Goal: Transaction & Acquisition: Download file/media

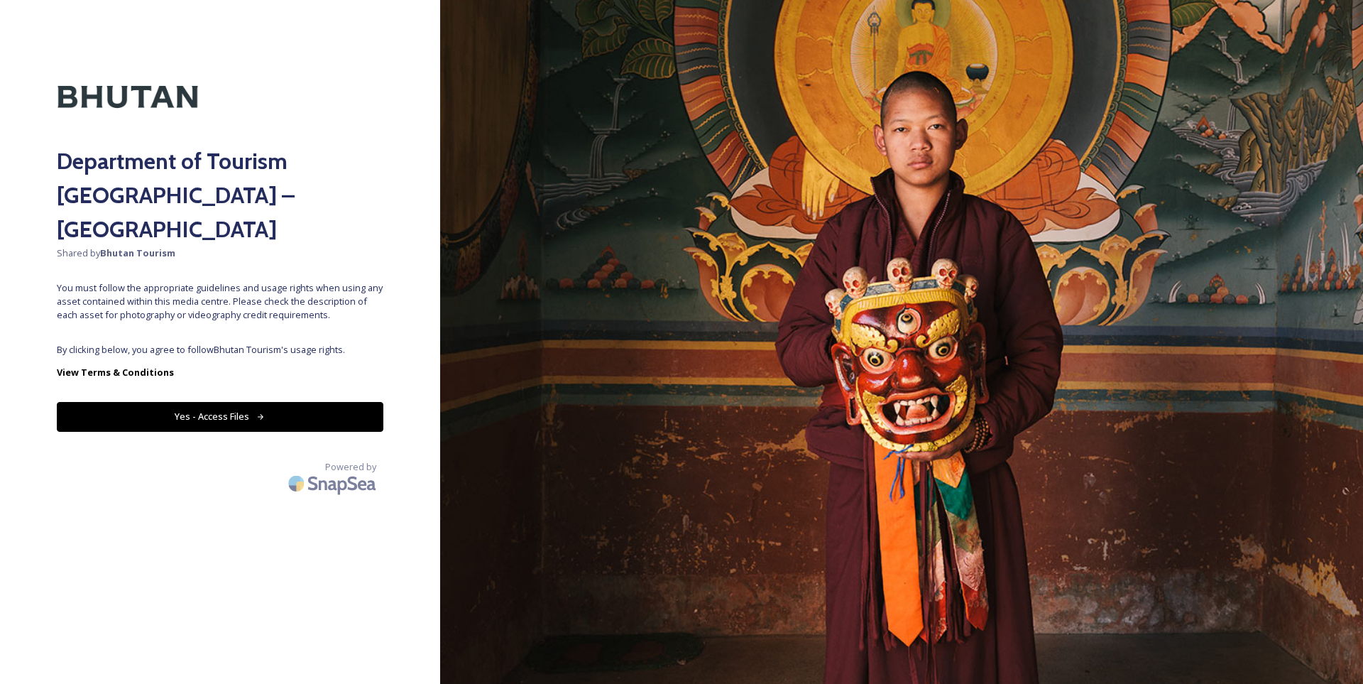
click at [289, 402] on button "Yes - Access Files" at bounding box center [220, 416] width 327 height 29
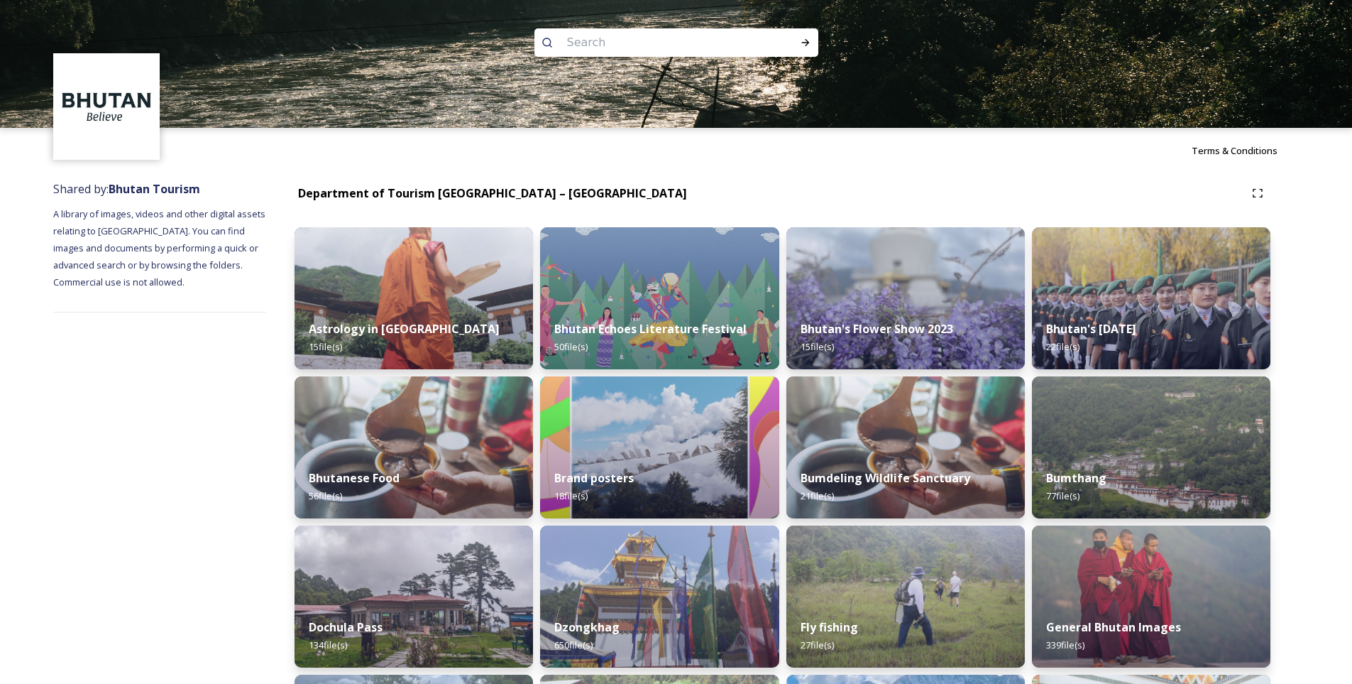
click at [601, 53] on input at bounding box center [657, 42] width 195 height 31
type input "trek"
click at [807, 35] on div "Run Search" at bounding box center [806, 43] width 26 height 26
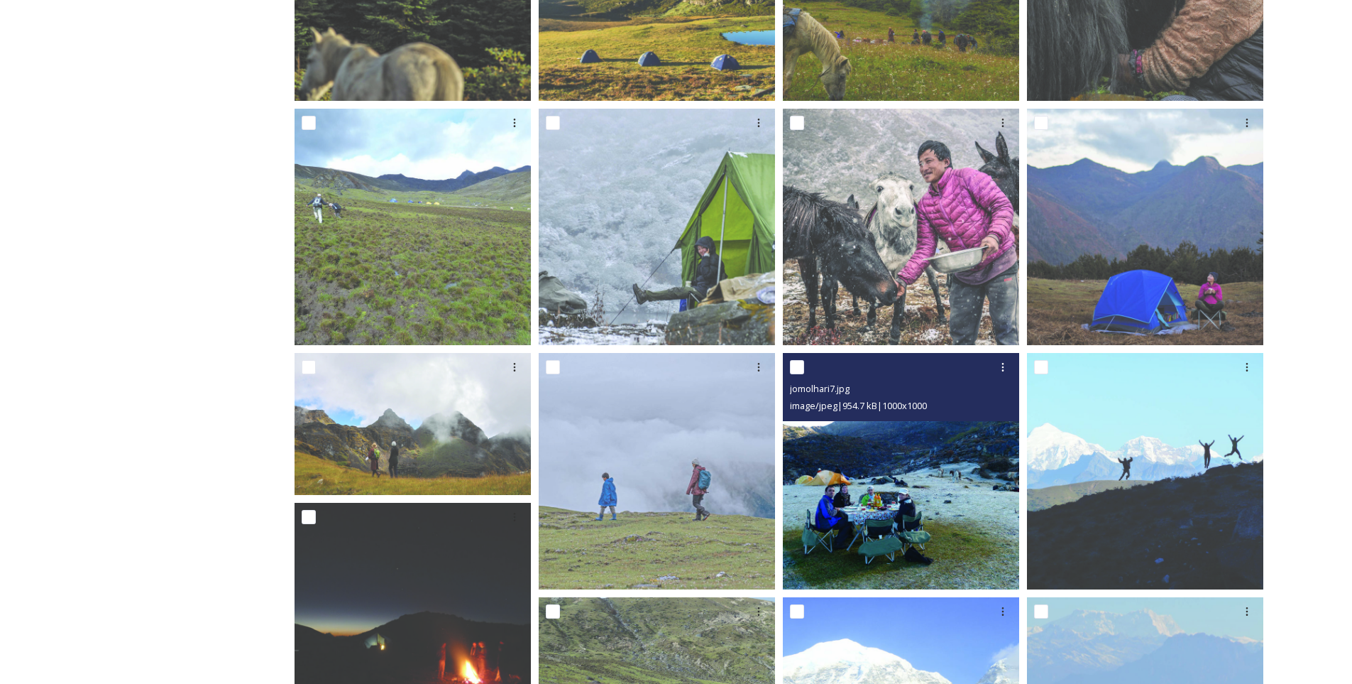
scroll to position [641, 0]
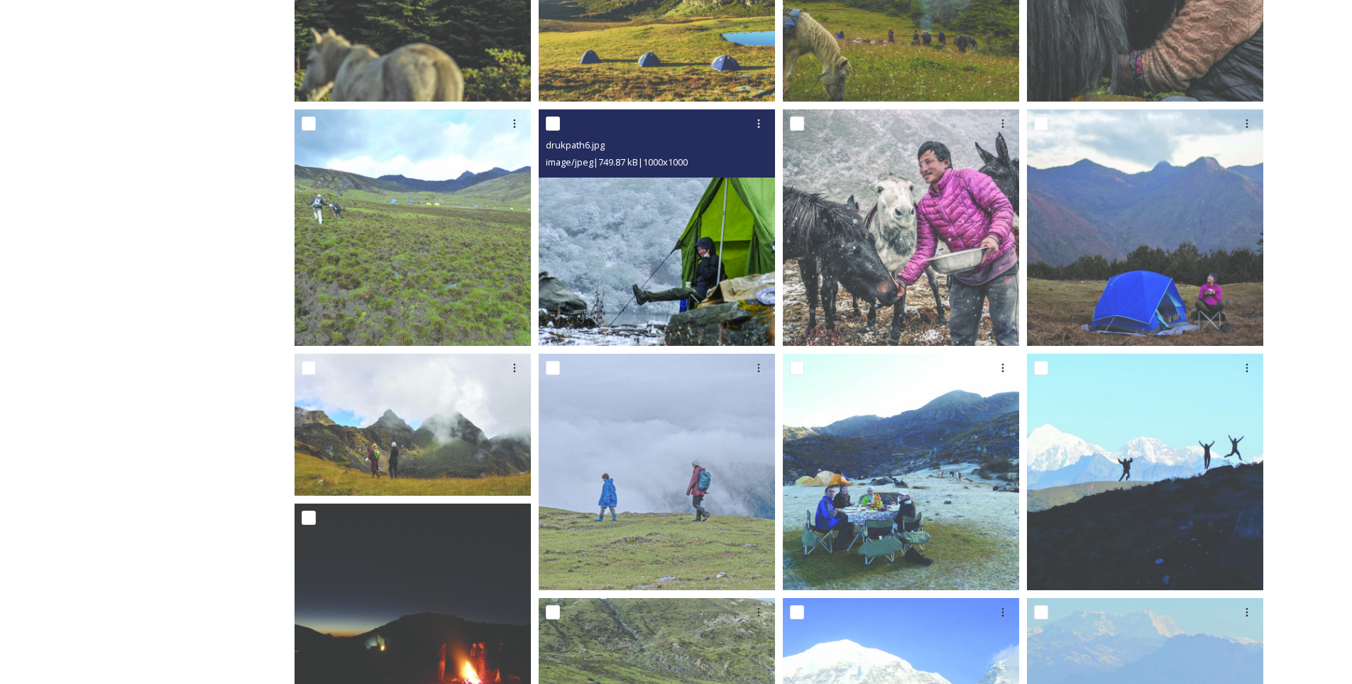
click at [718, 226] on img at bounding box center [657, 227] width 236 height 236
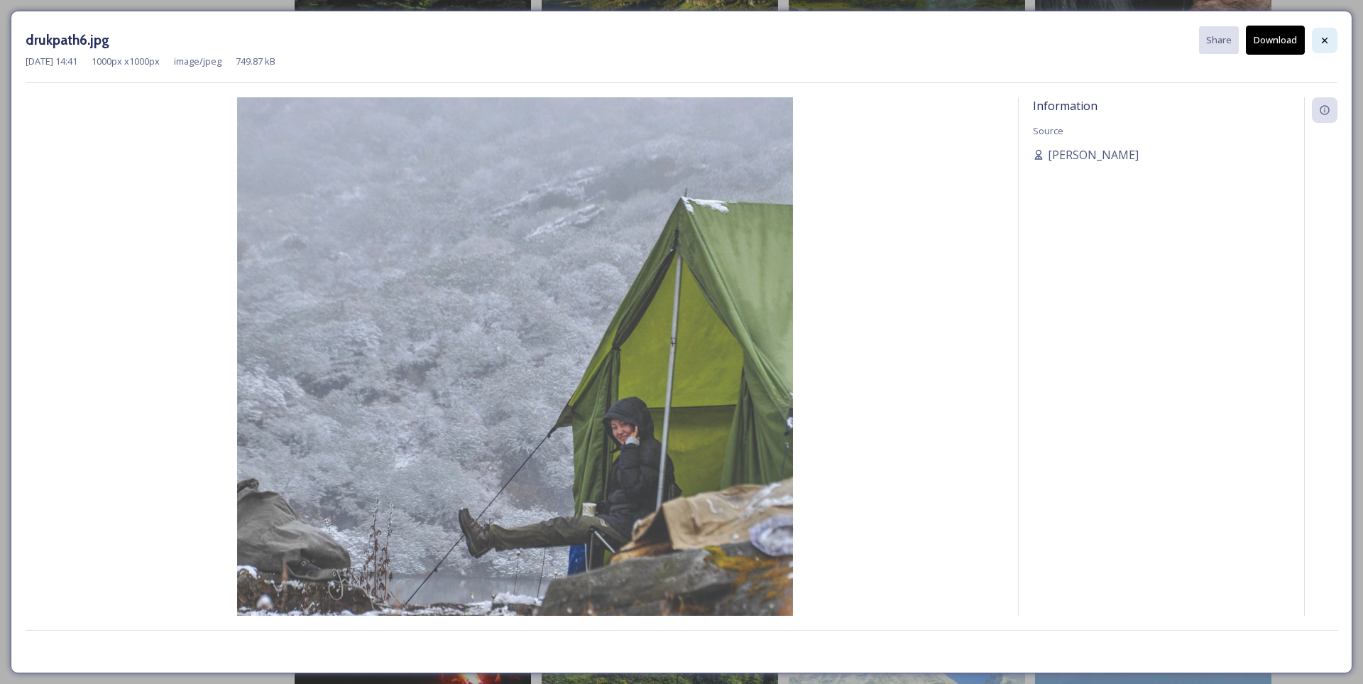
click at [1330, 37] on icon at bounding box center [1324, 40] width 11 height 11
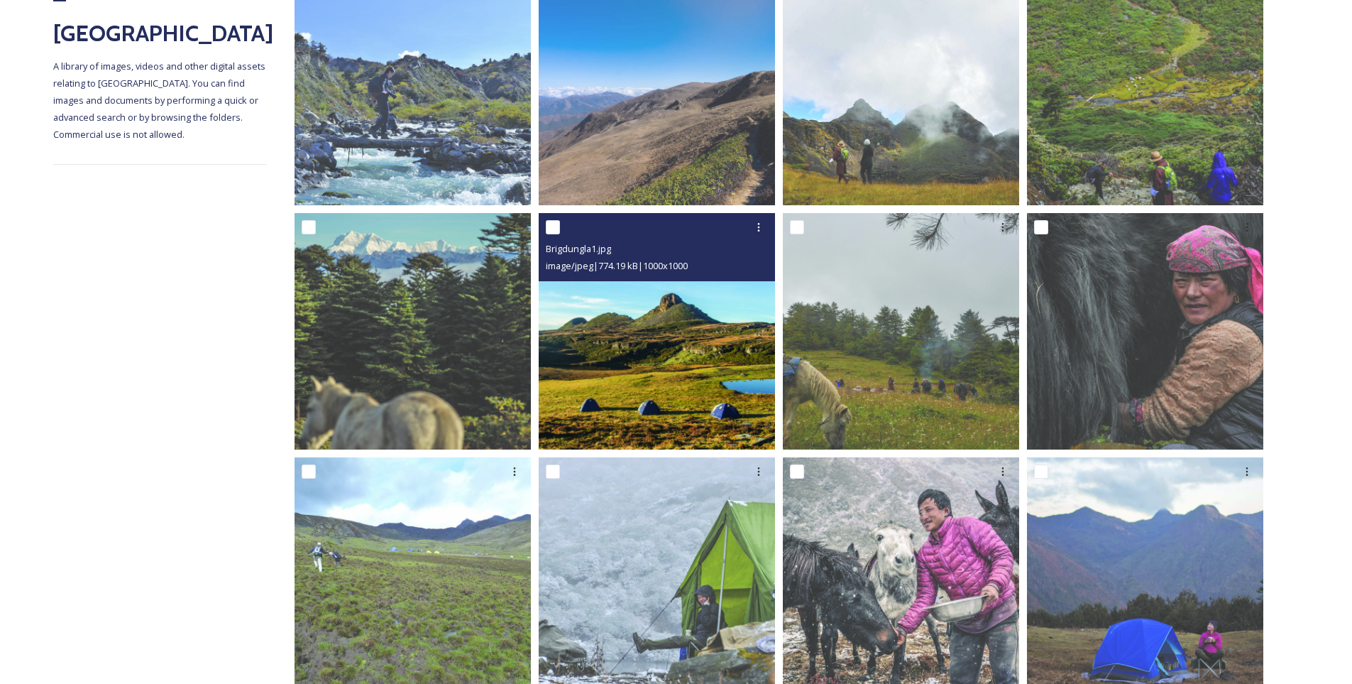
scroll to position [286, 0]
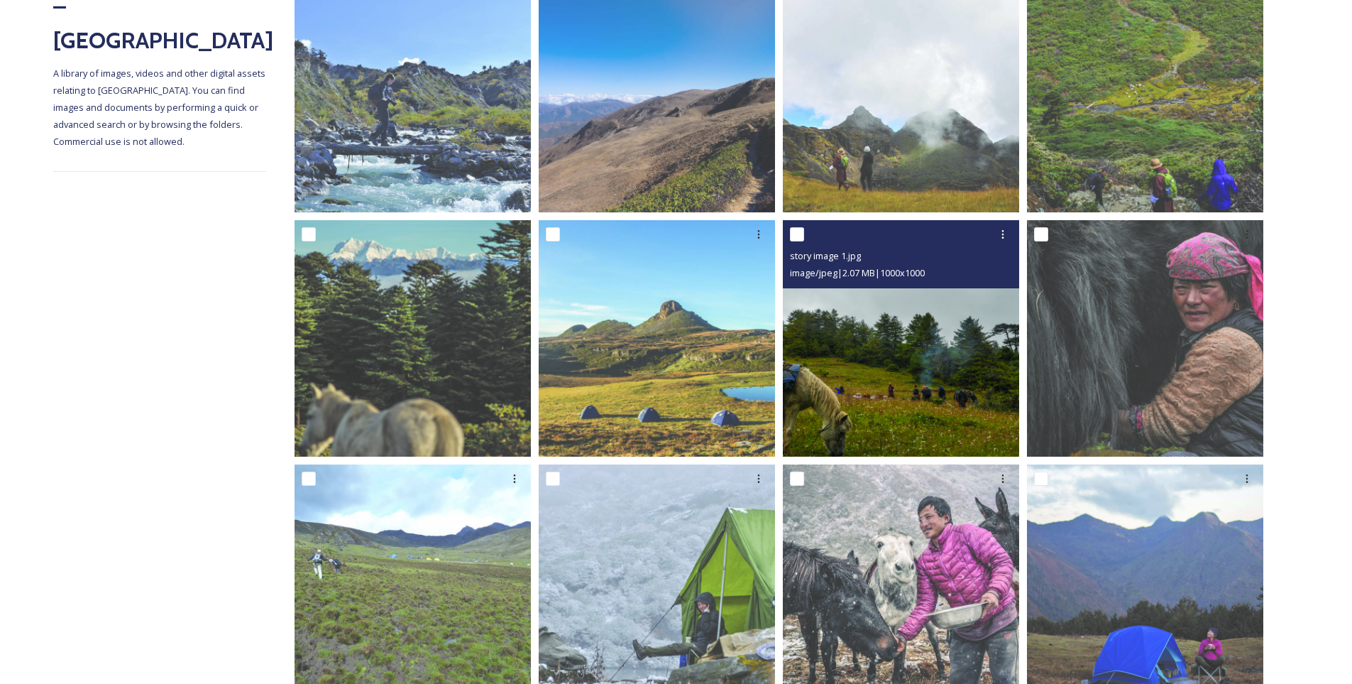
click at [926, 381] on img at bounding box center [901, 338] width 236 height 236
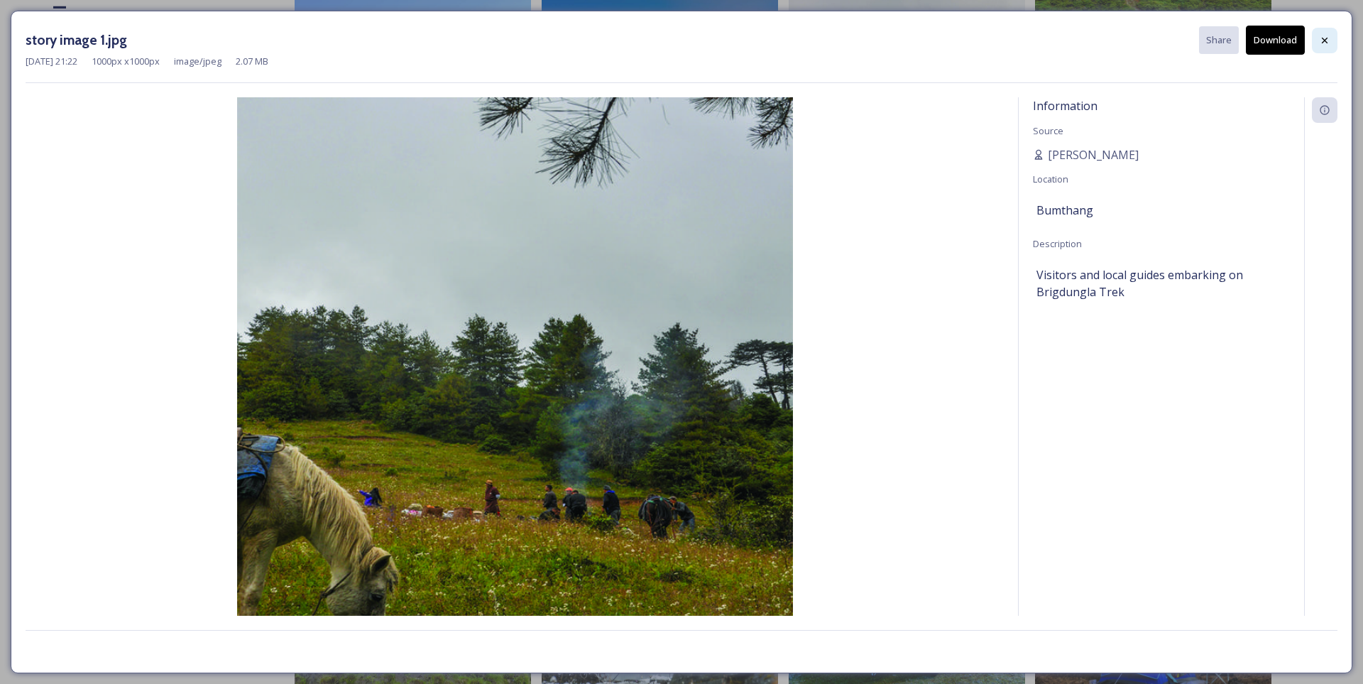
click at [1326, 33] on div at bounding box center [1325, 41] width 26 height 26
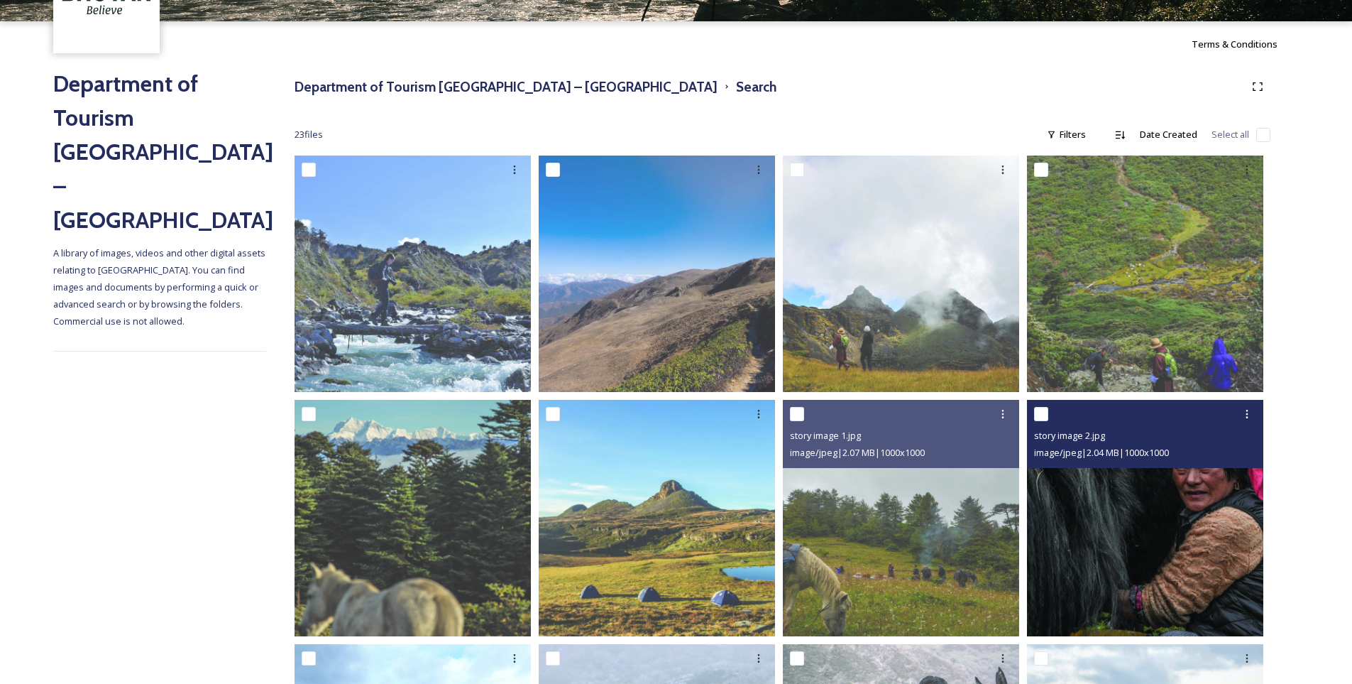
scroll to position [73, 0]
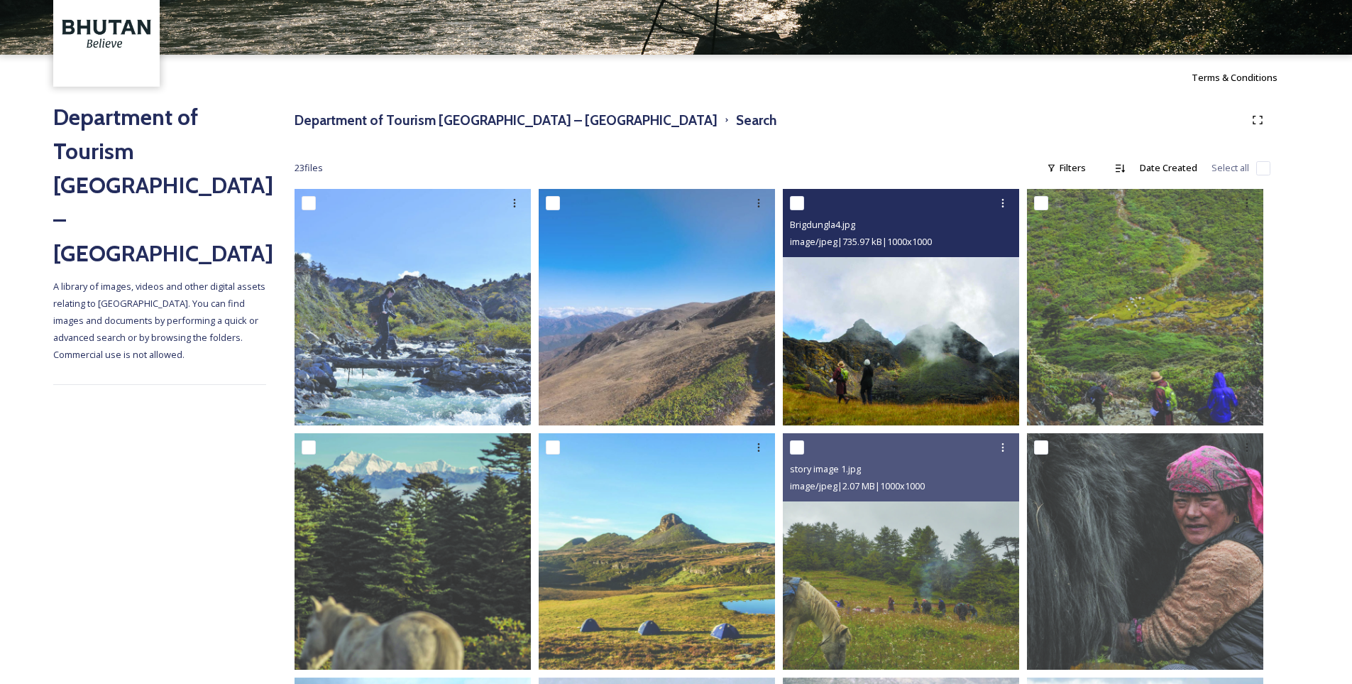
click at [895, 332] on img at bounding box center [901, 307] width 236 height 236
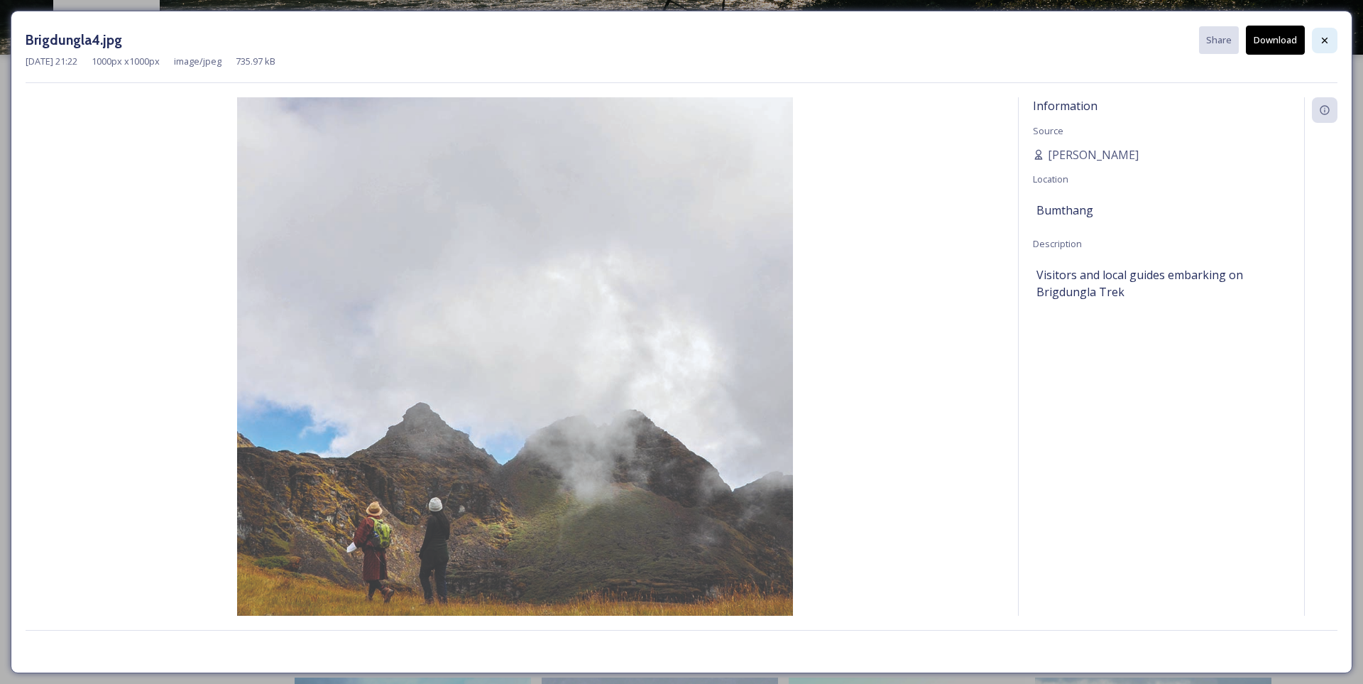
click at [1324, 38] on icon at bounding box center [1324, 40] width 11 height 11
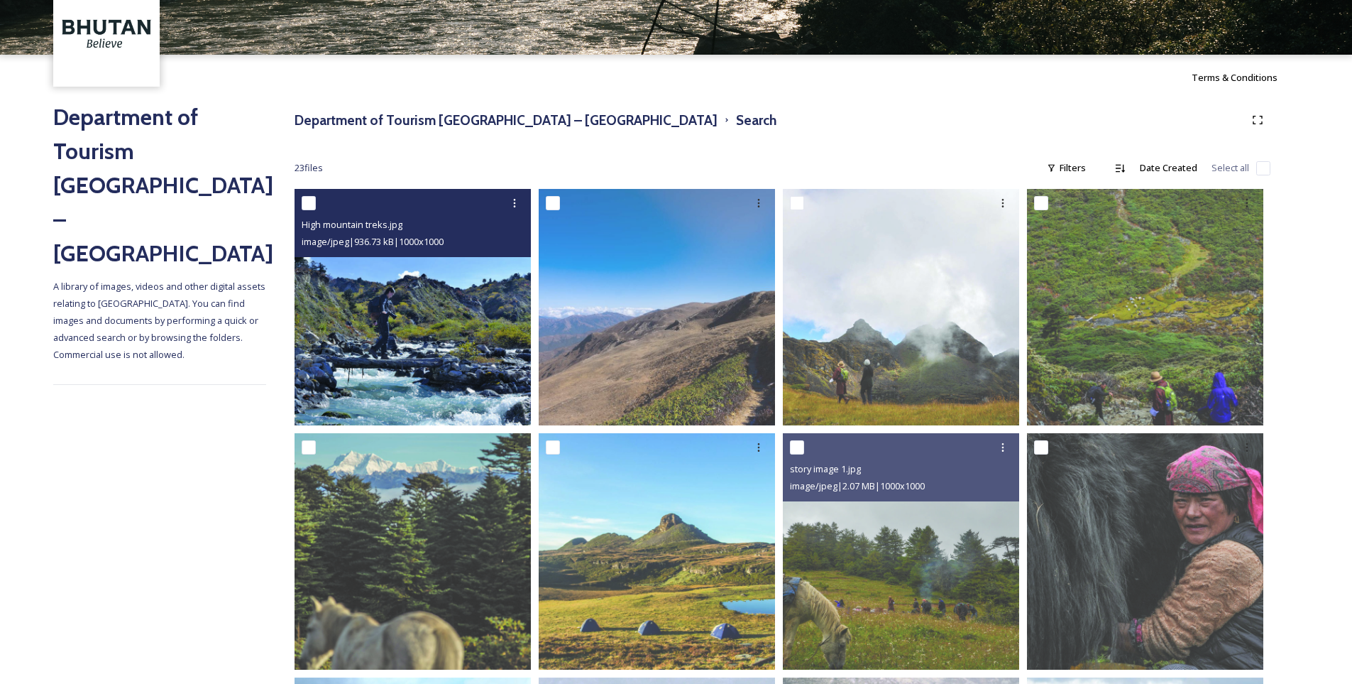
click at [471, 333] on img at bounding box center [413, 307] width 236 height 236
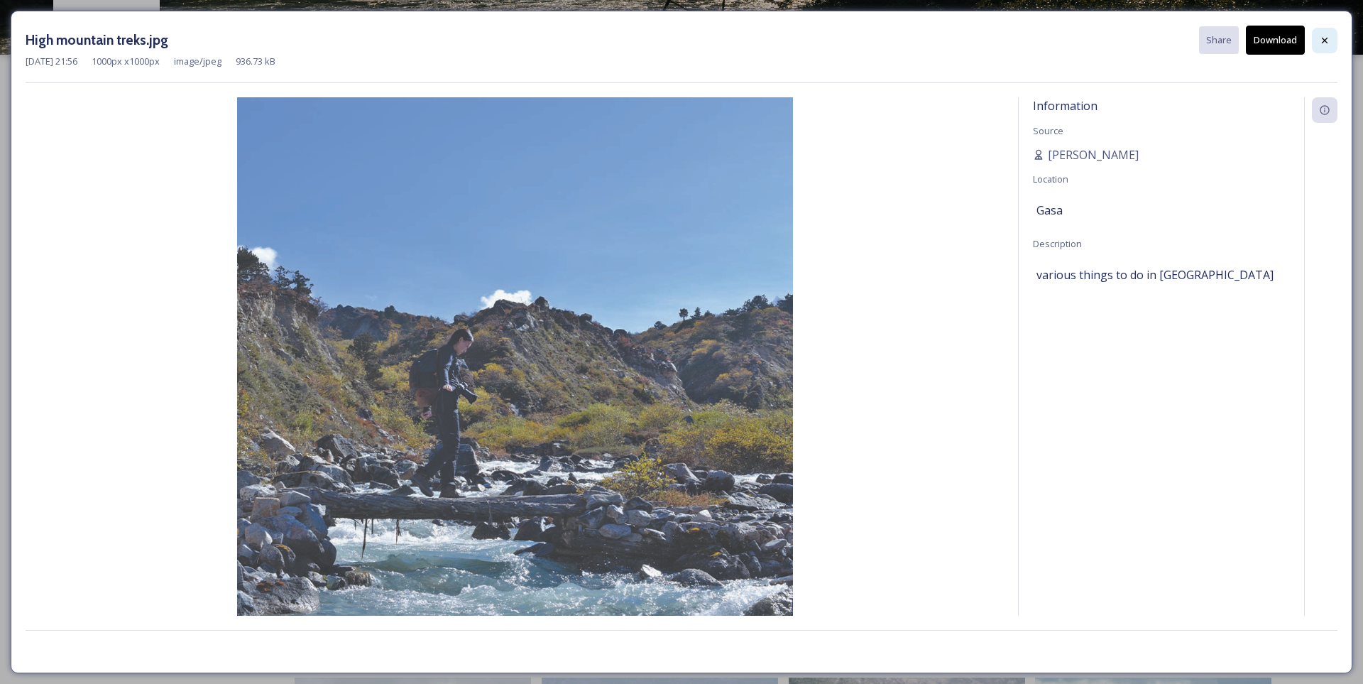
click at [1327, 40] on icon at bounding box center [1324, 40] width 11 height 11
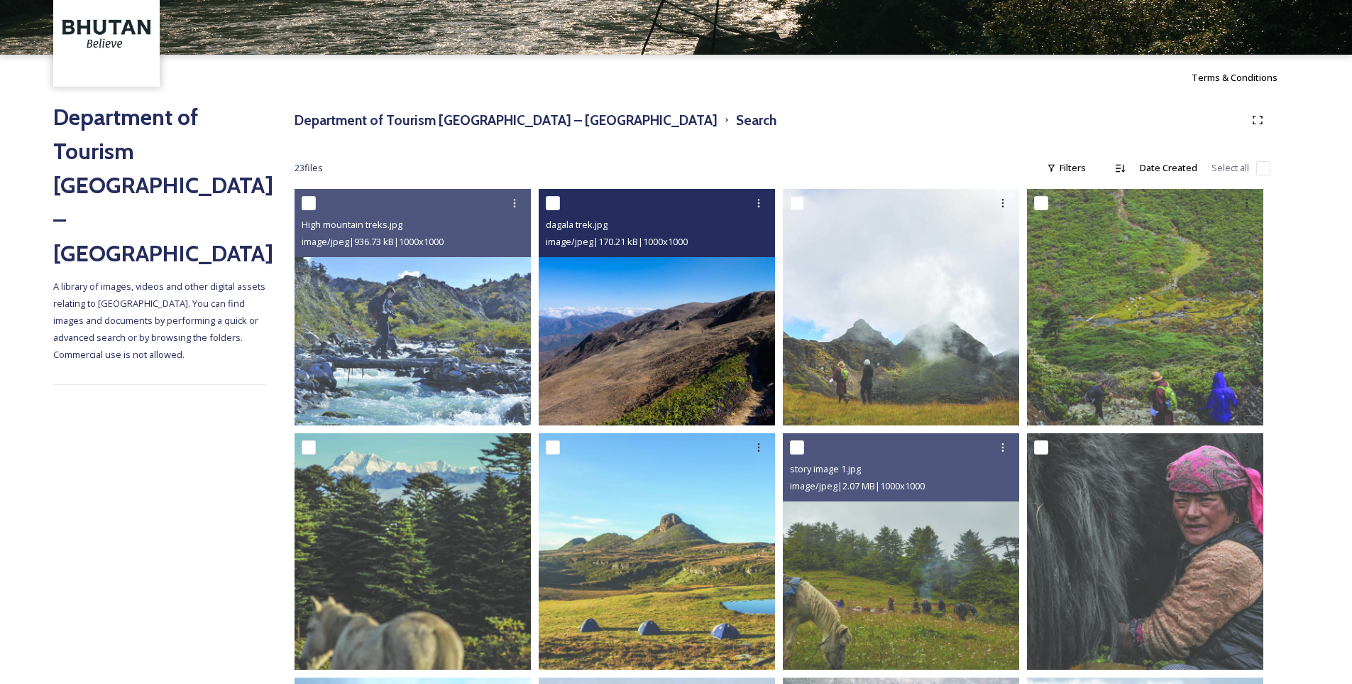
click at [699, 346] on img at bounding box center [657, 307] width 236 height 236
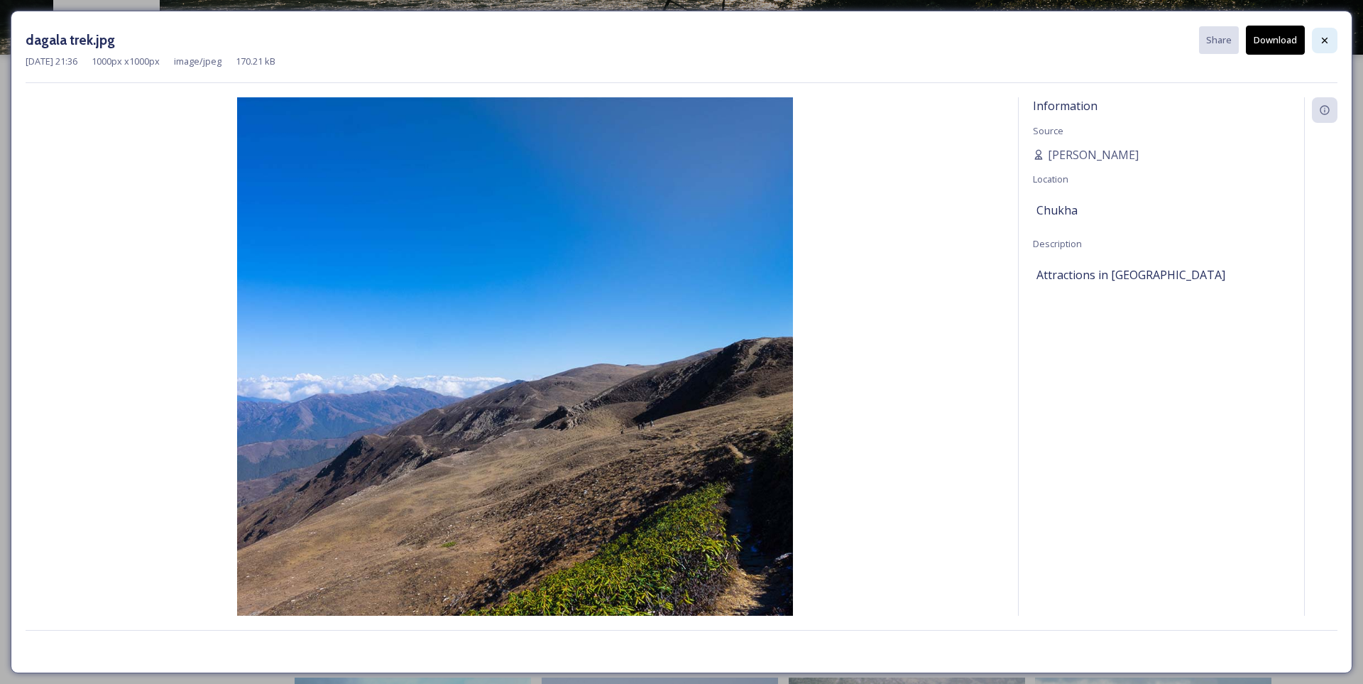
click at [1325, 36] on icon at bounding box center [1324, 40] width 11 height 11
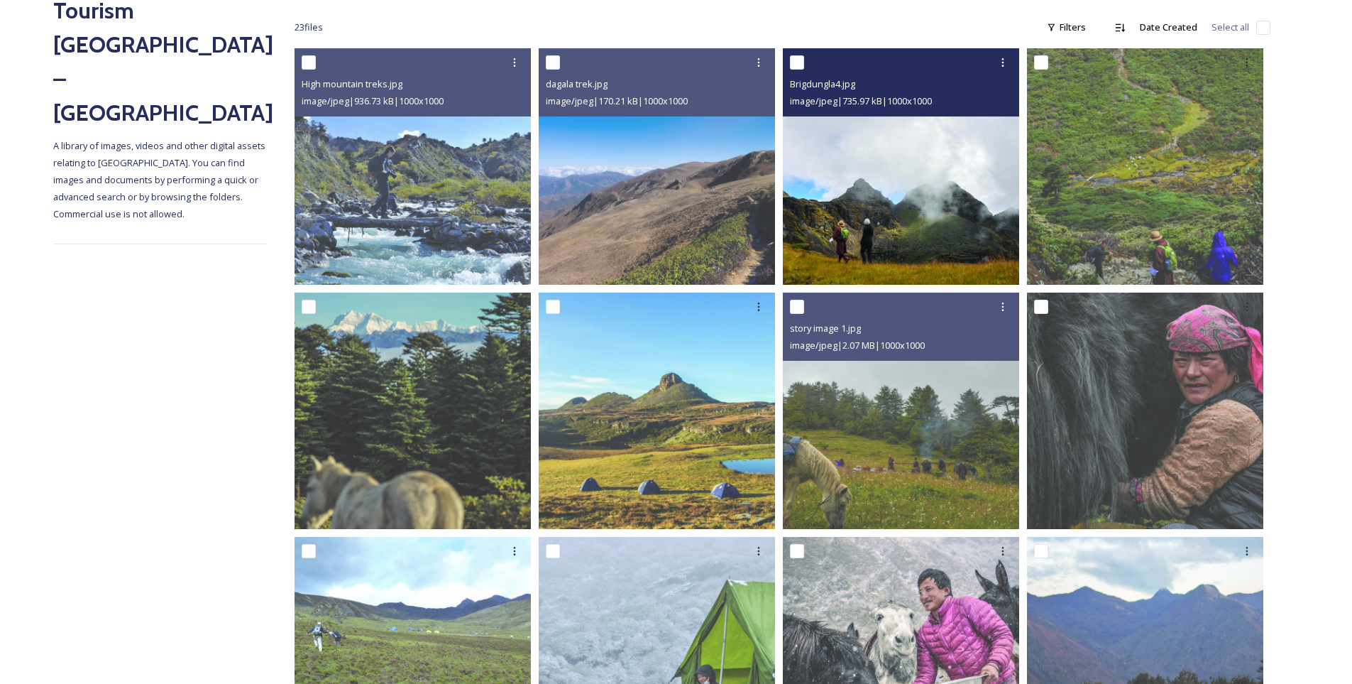
scroll to position [215, 0]
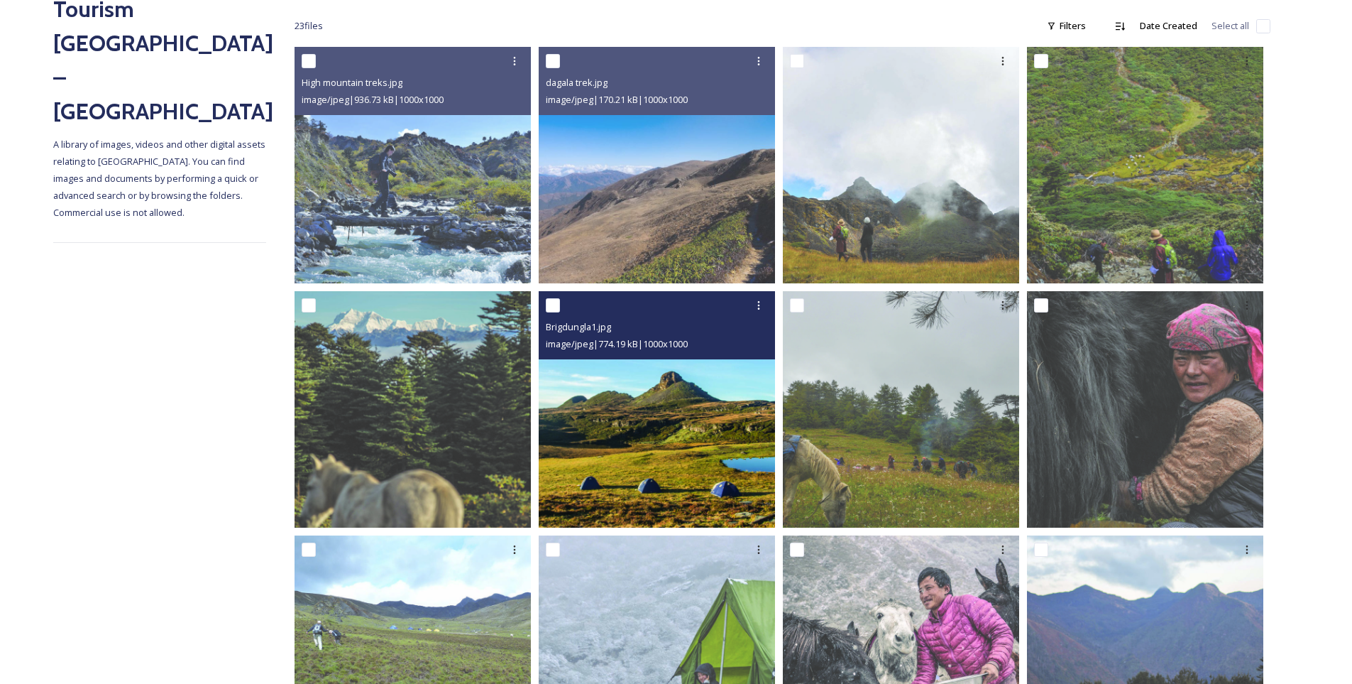
click at [681, 420] on img at bounding box center [657, 409] width 236 height 236
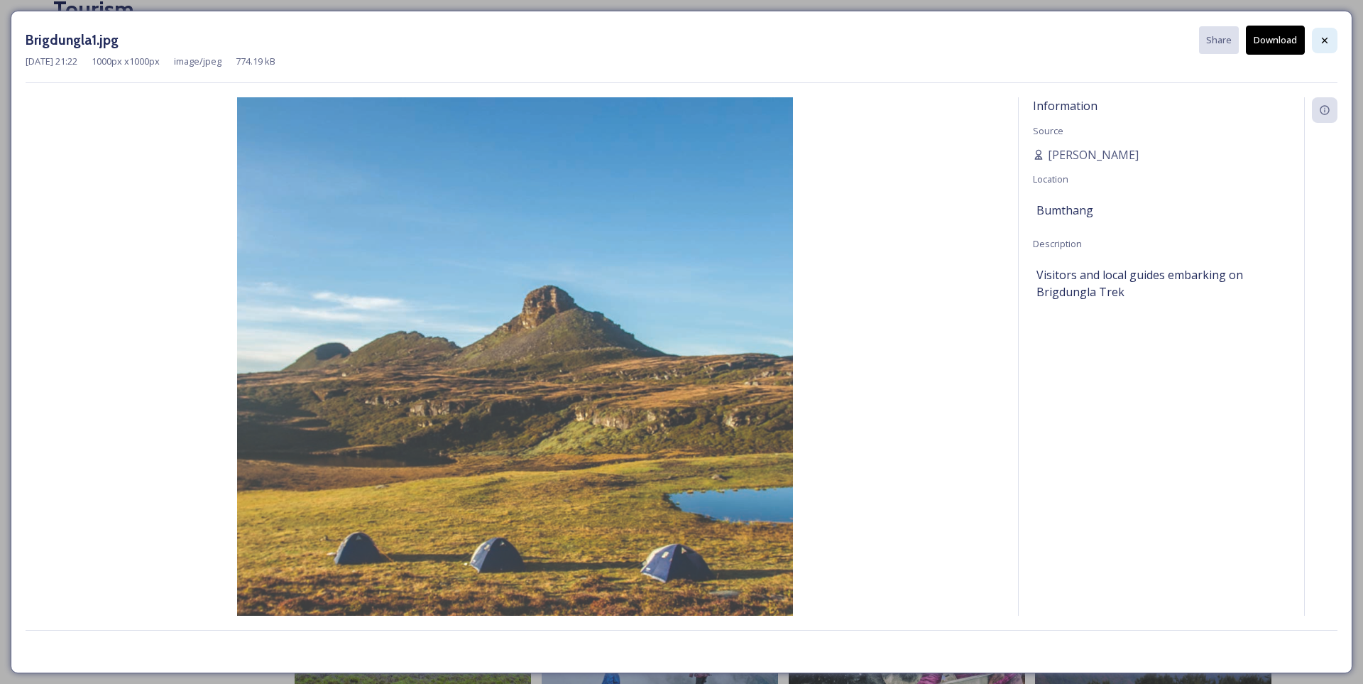
click at [1322, 45] on icon at bounding box center [1324, 40] width 11 height 11
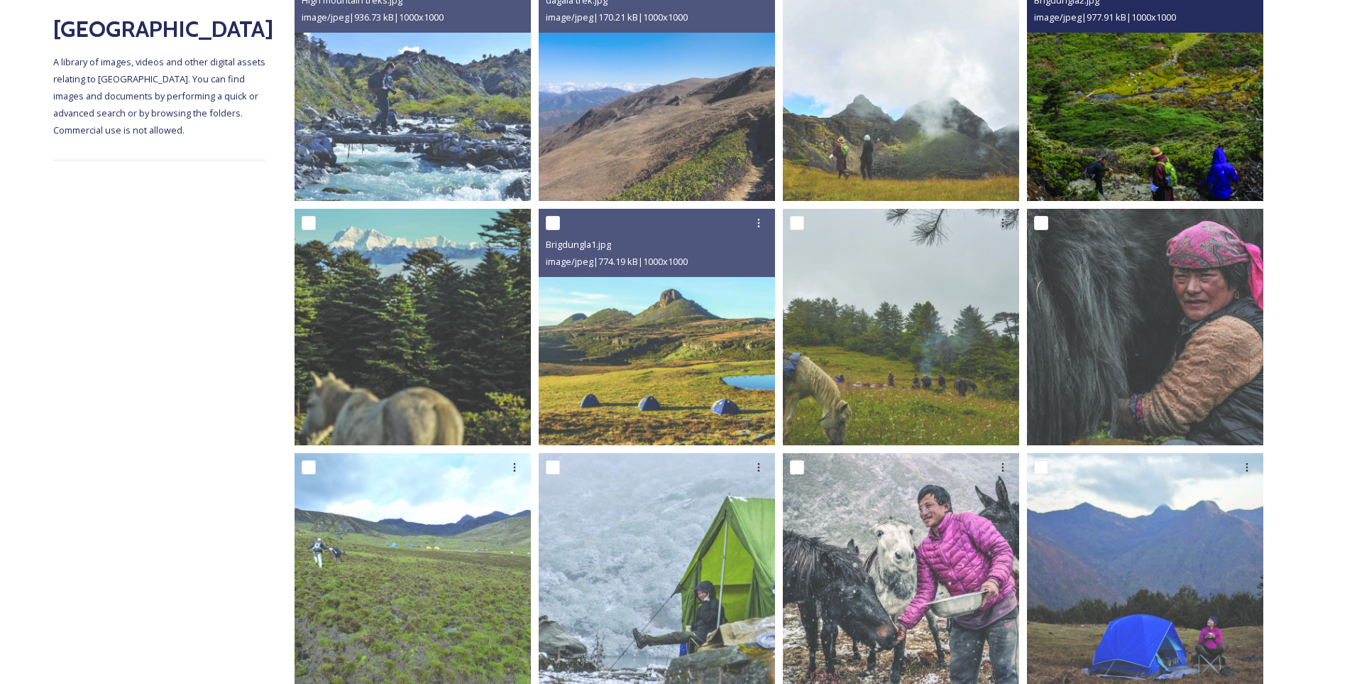
scroll to position [428, 0]
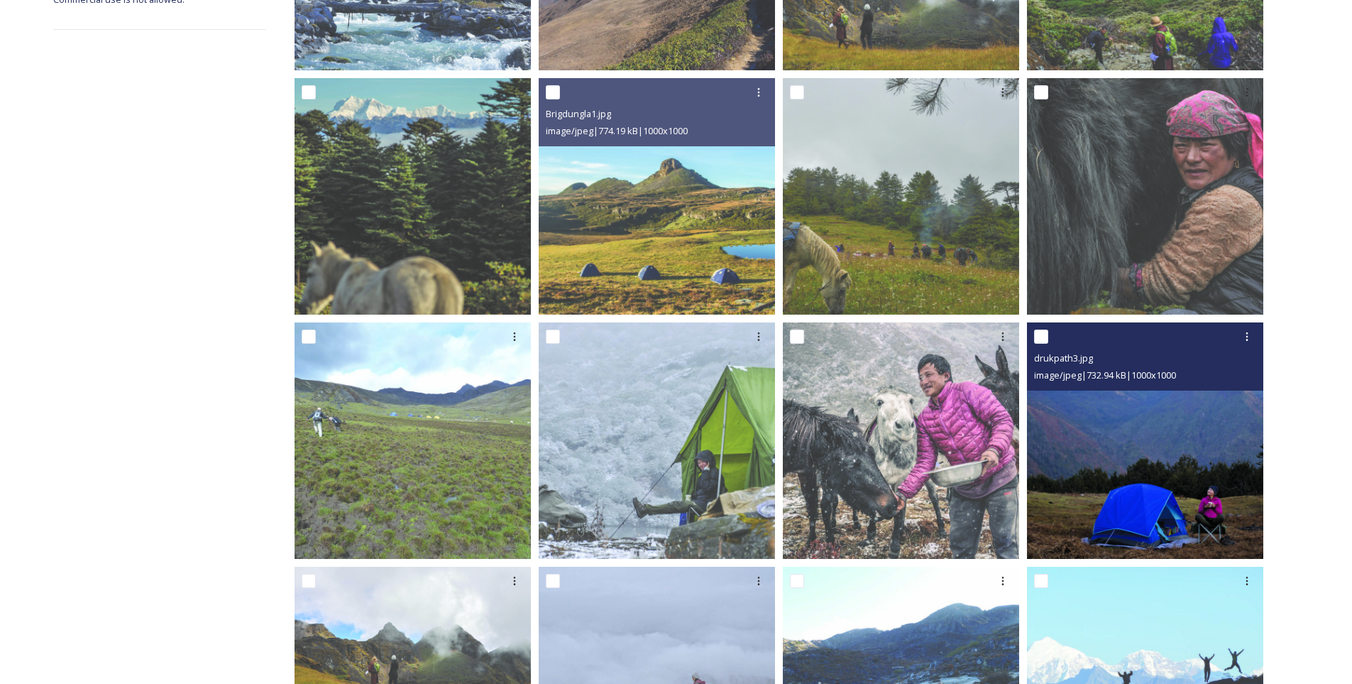
click at [1175, 403] on img at bounding box center [1145, 440] width 236 height 236
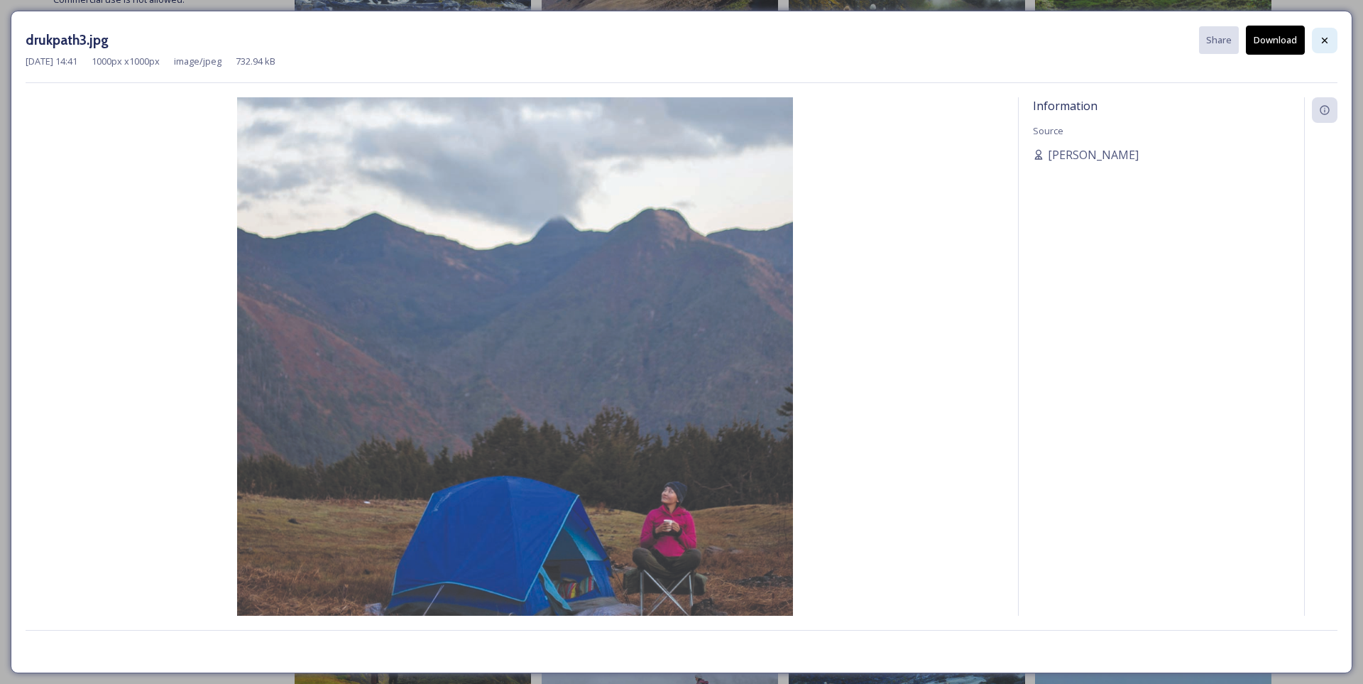
click at [1325, 29] on div at bounding box center [1325, 41] width 26 height 26
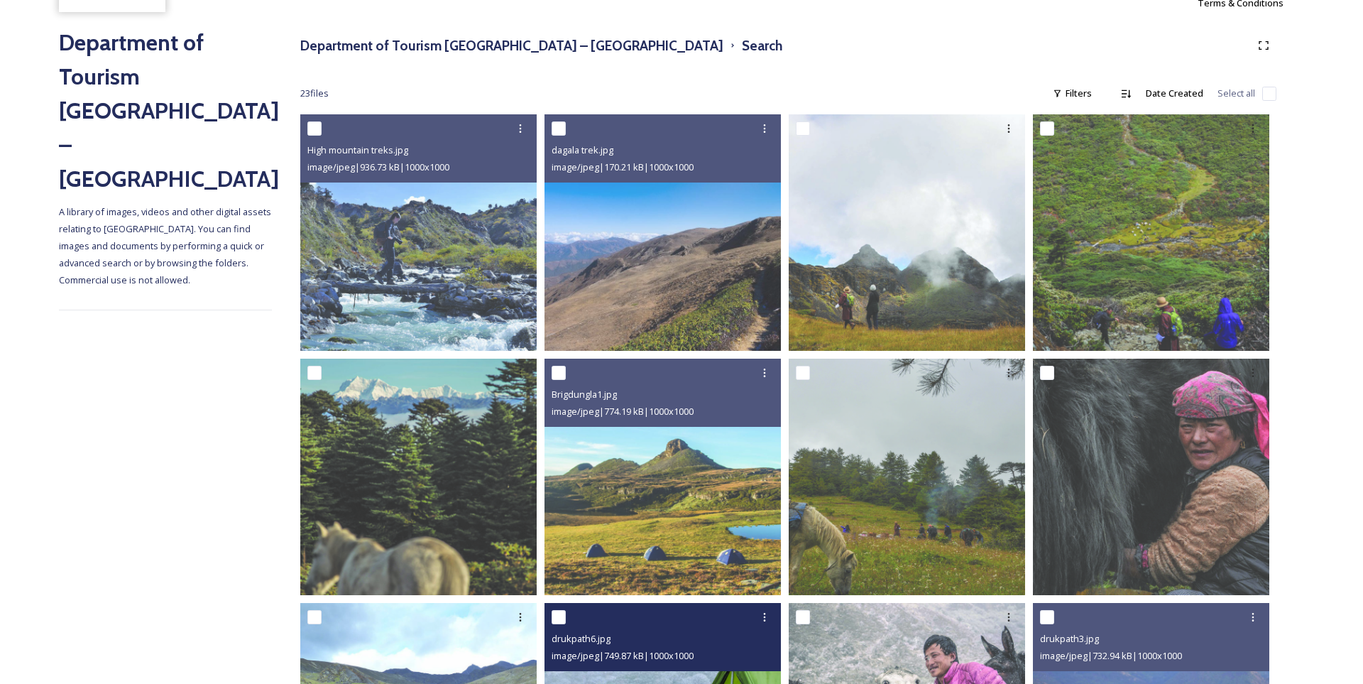
scroll to position [144, 0]
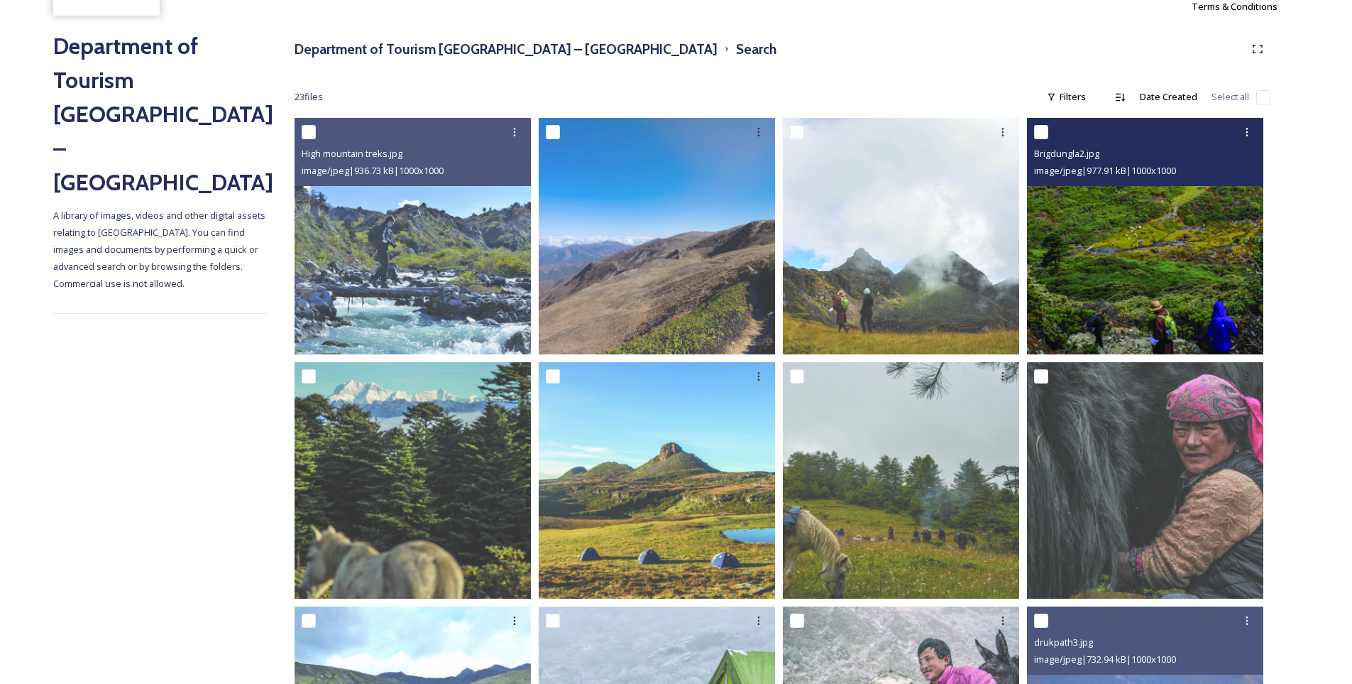
click at [1140, 262] on img at bounding box center [1145, 236] width 236 height 236
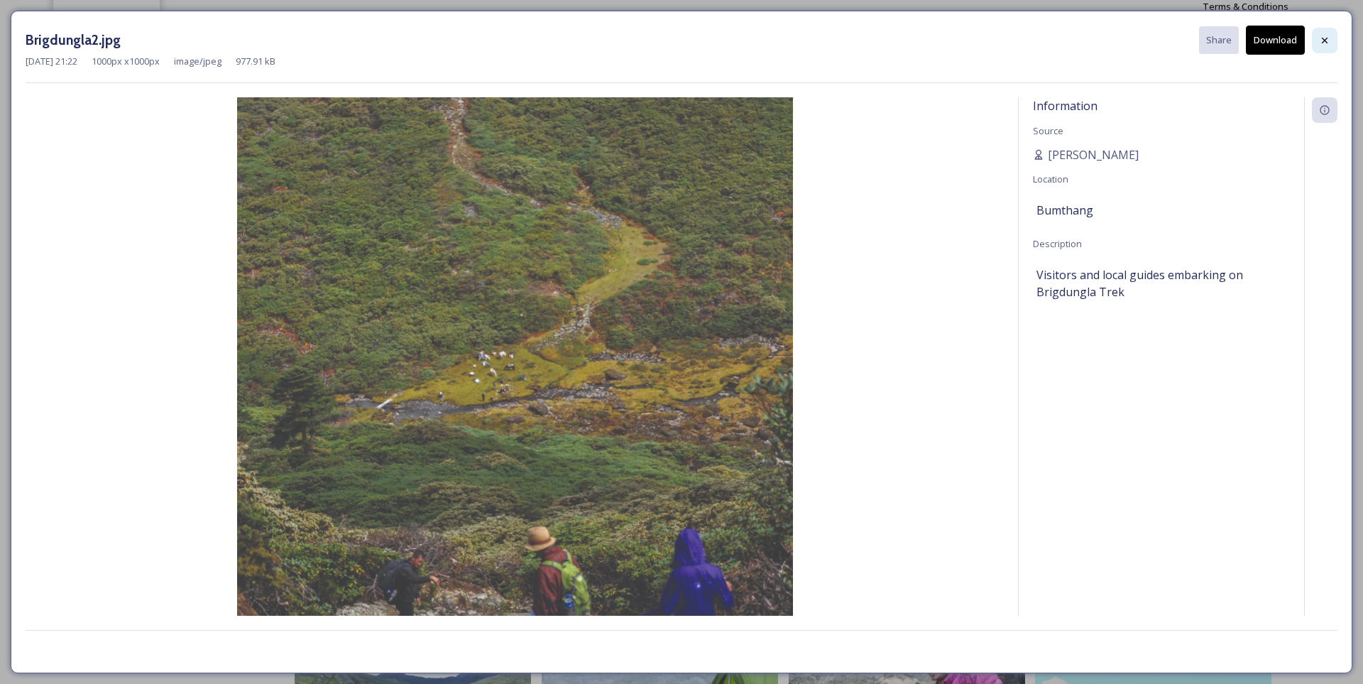
click at [1325, 38] on icon at bounding box center [1324, 40] width 11 height 11
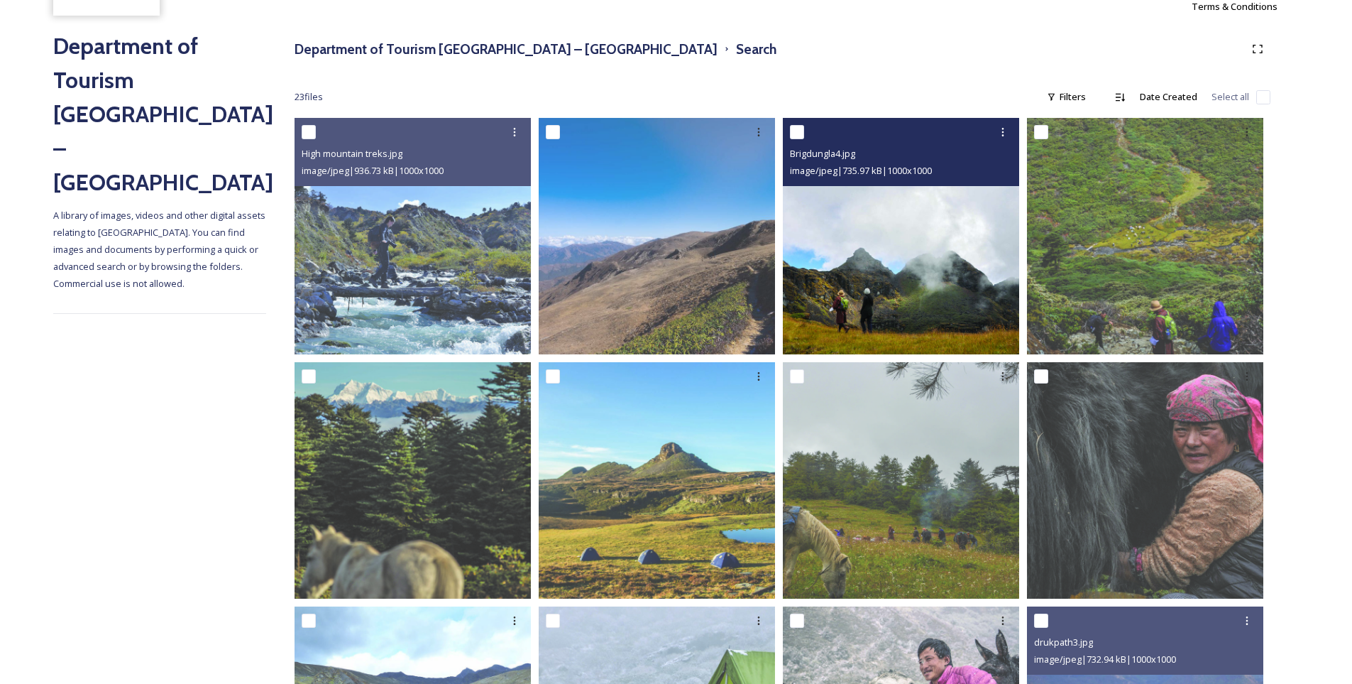
click at [929, 250] on img at bounding box center [901, 236] width 236 height 236
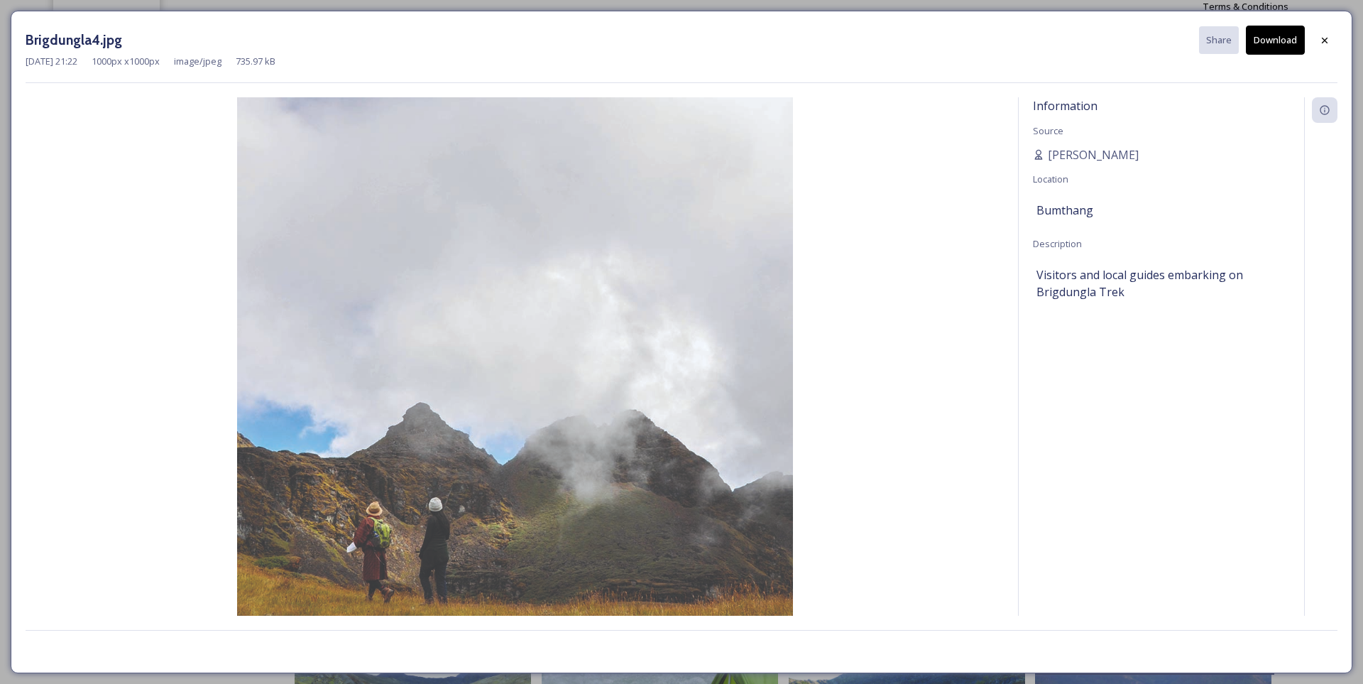
click at [1259, 43] on button "Download" at bounding box center [1275, 40] width 59 height 29
